Goal: Information Seeking & Learning: Find specific page/section

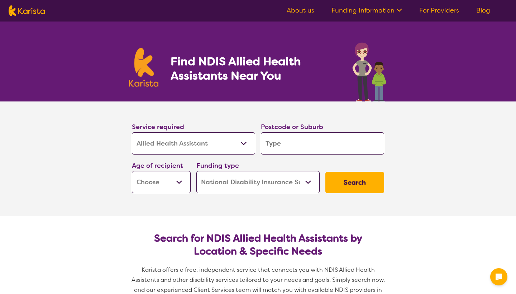
select select "Allied Health Assistant"
select select "NDIS"
select select "Allied Health Assistant"
select select "NDIS"
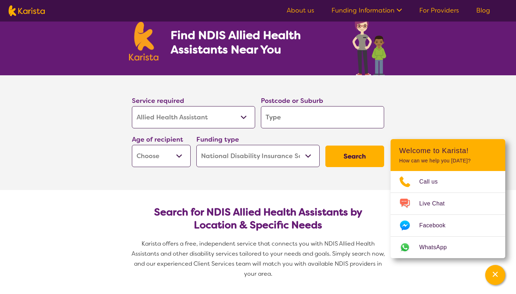
scroll to position [26, 0]
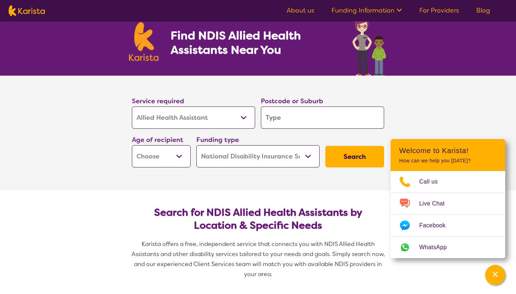
click at [333, 120] on input "search" at bounding box center [322, 117] width 123 height 22
type input "5"
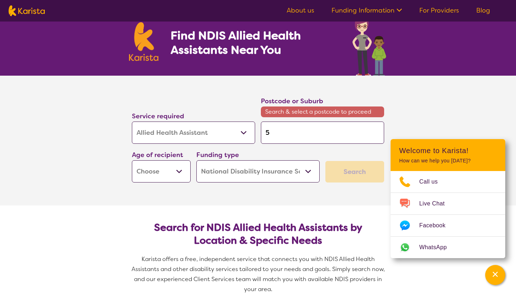
type input "52"
type input "521"
type input "5214"
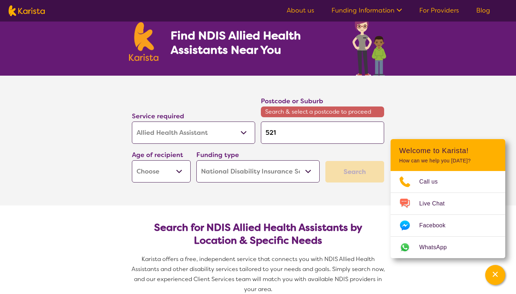
type input "5214"
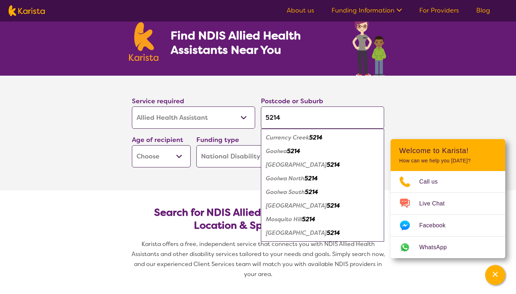
type input "5214"
click at [289, 151] on em "5214" at bounding box center [293, 151] width 13 height 8
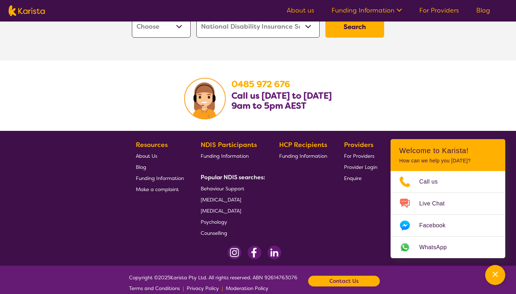
scroll to position [1196, 0]
